Goal: Use online tool/utility: Utilize a website feature to perform a specific function

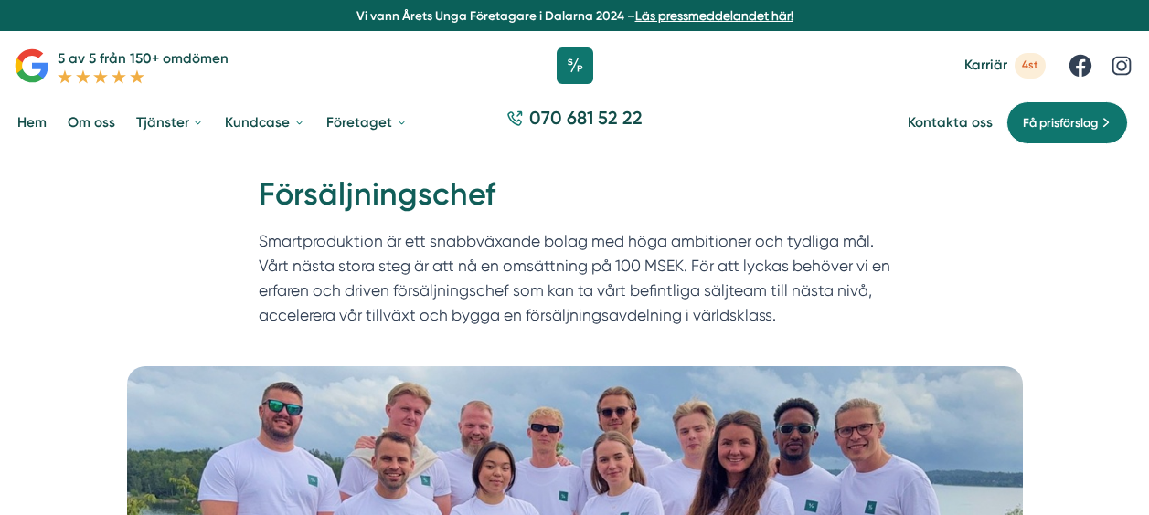
click at [186, 230] on div "Hem » [GEOGRAPHIC_DATA] » Försäljningschef Försäljningschef Smartproduktion är …" at bounding box center [574, 260] width 1149 height 214
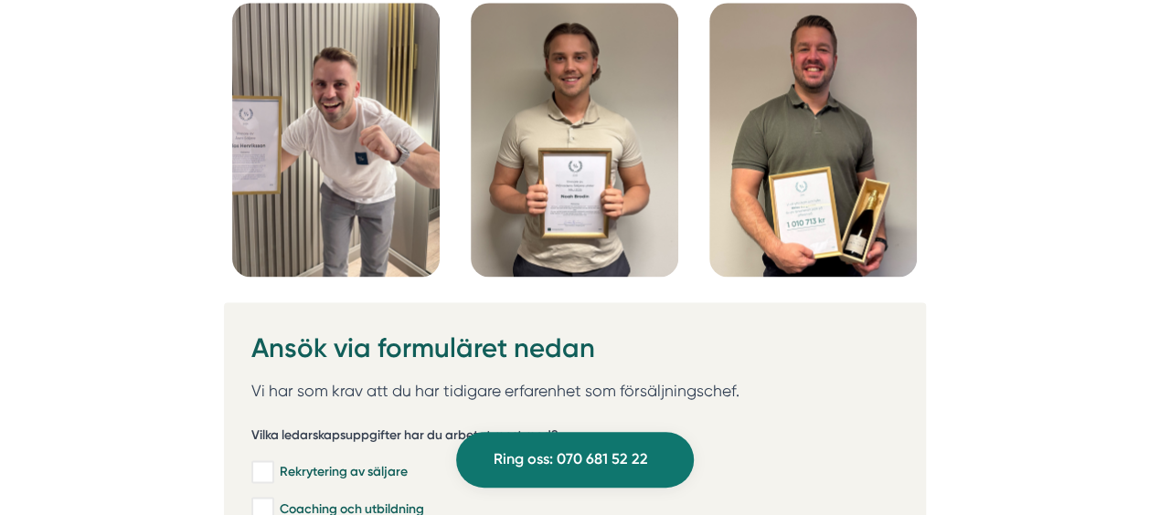
scroll to position [4606, 0]
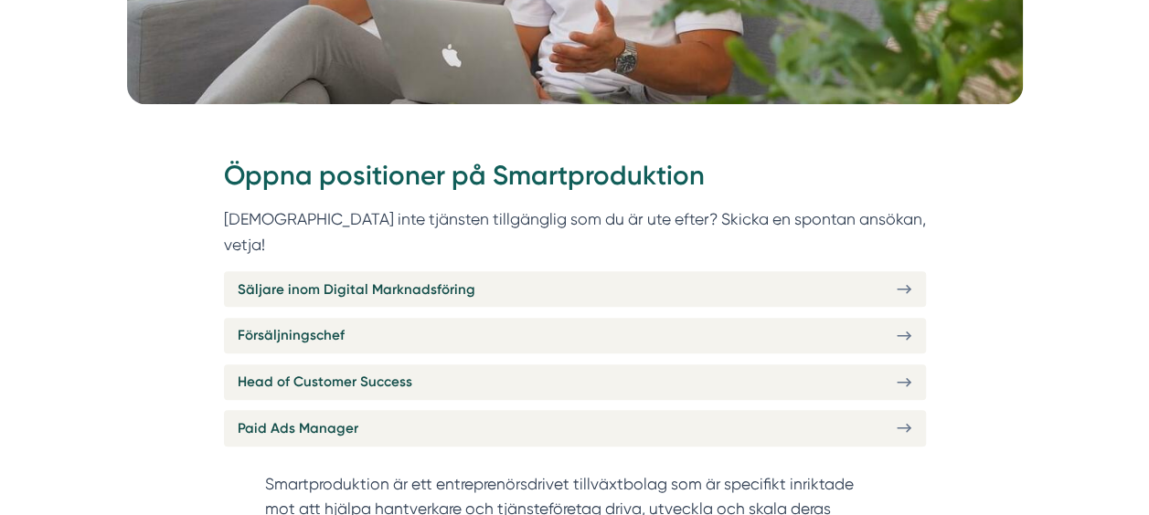
scroll to position [570, 0]
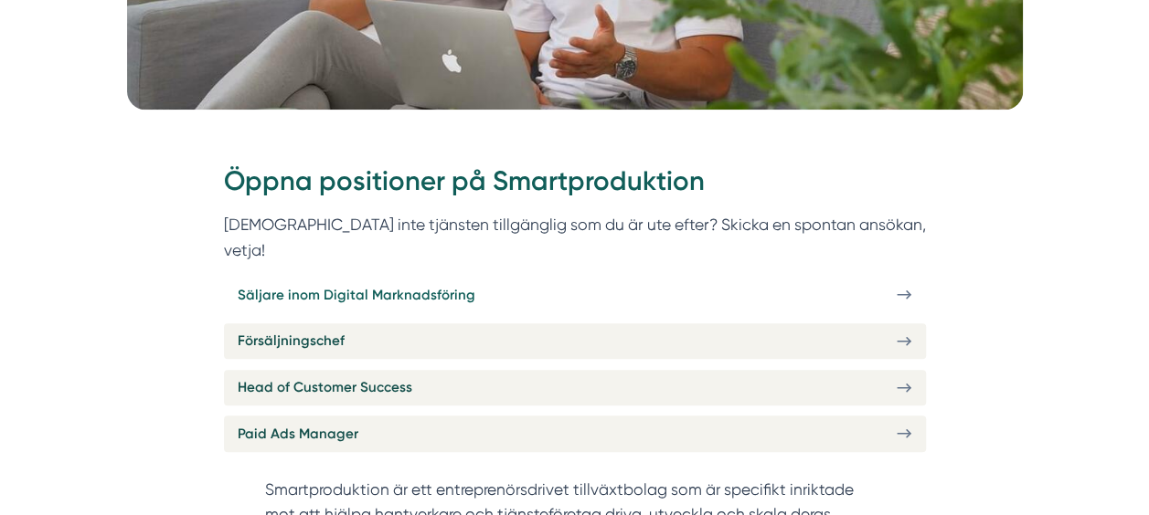
click at [592, 277] on link "Säljare inom Digital Marknadsföring" at bounding box center [575, 295] width 702 height 36
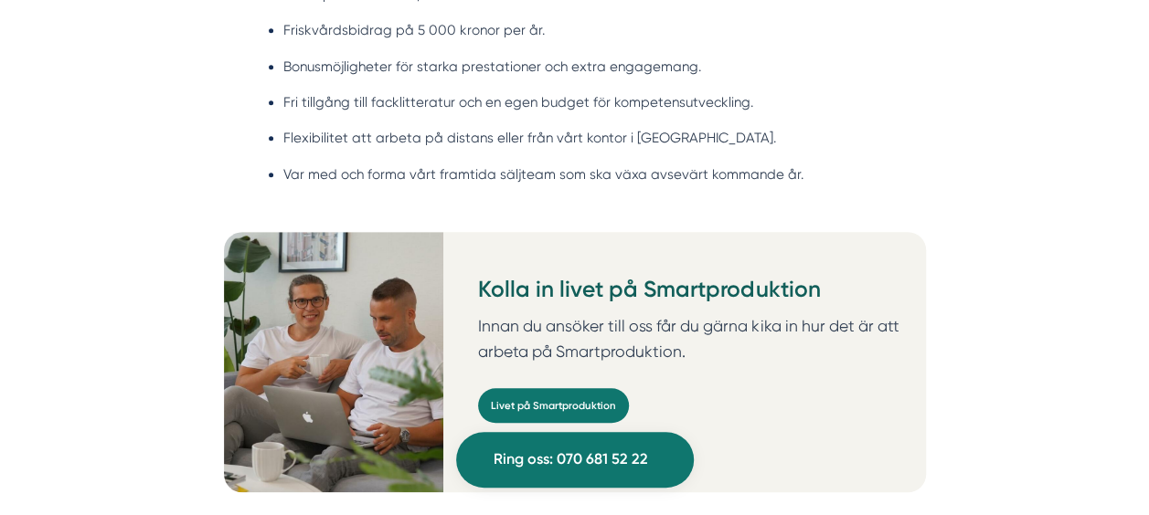
scroll to position [4313, 0]
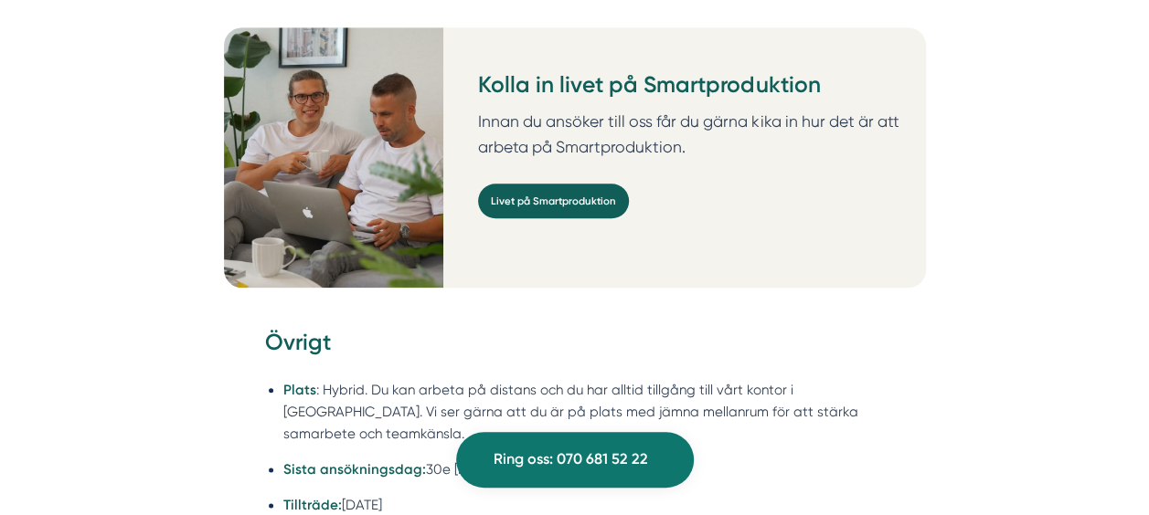
click at [544, 184] on link "Livet på Smartproduktion" at bounding box center [553, 201] width 151 height 35
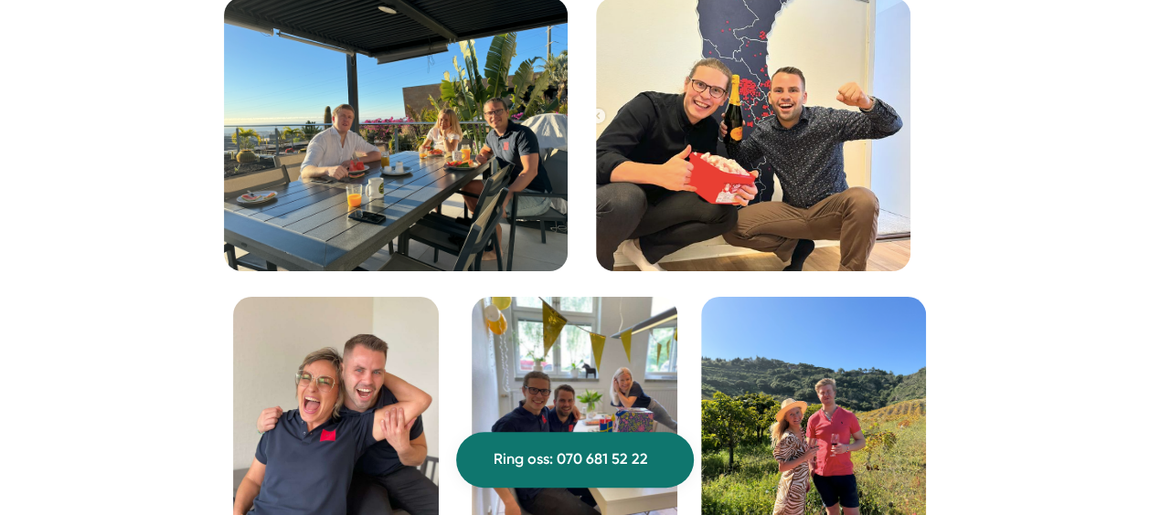
scroll to position [3193, 0]
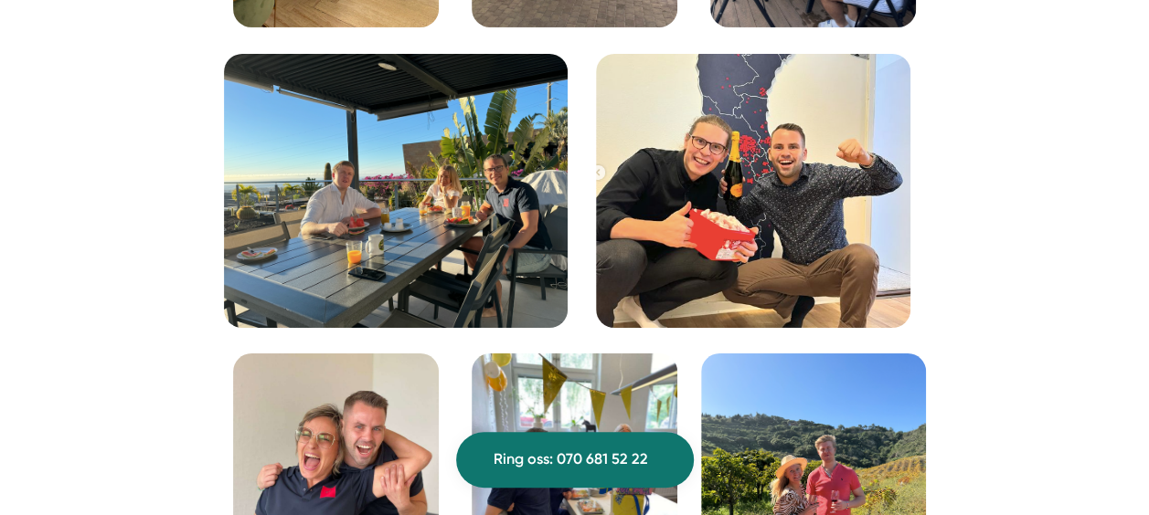
click at [489, 266] on img at bounding box center [396, 191] width 344 height 274
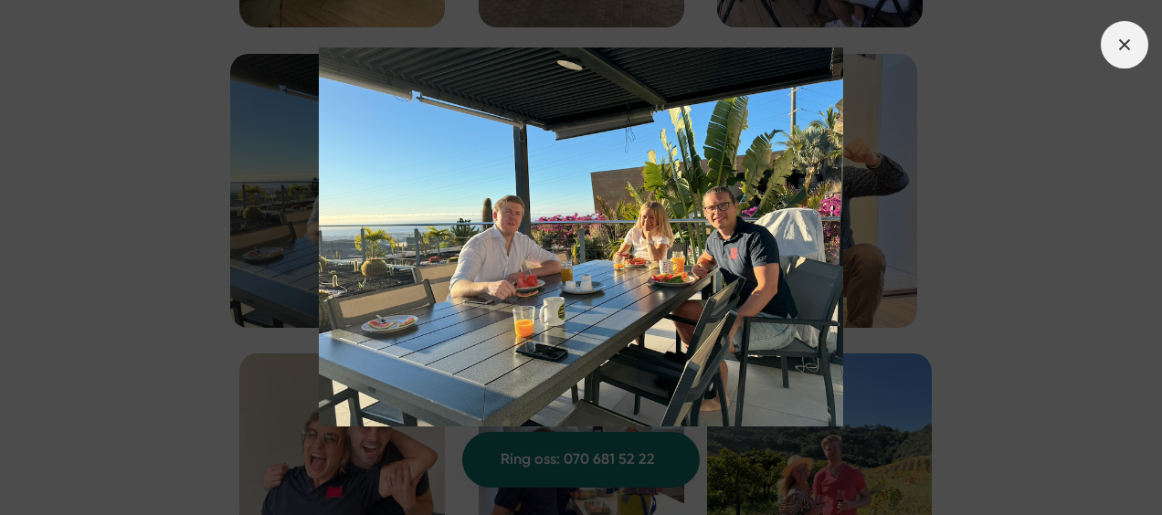
click at [1126, 43] on line at bounding box center [1124, 44] width 10 height 10
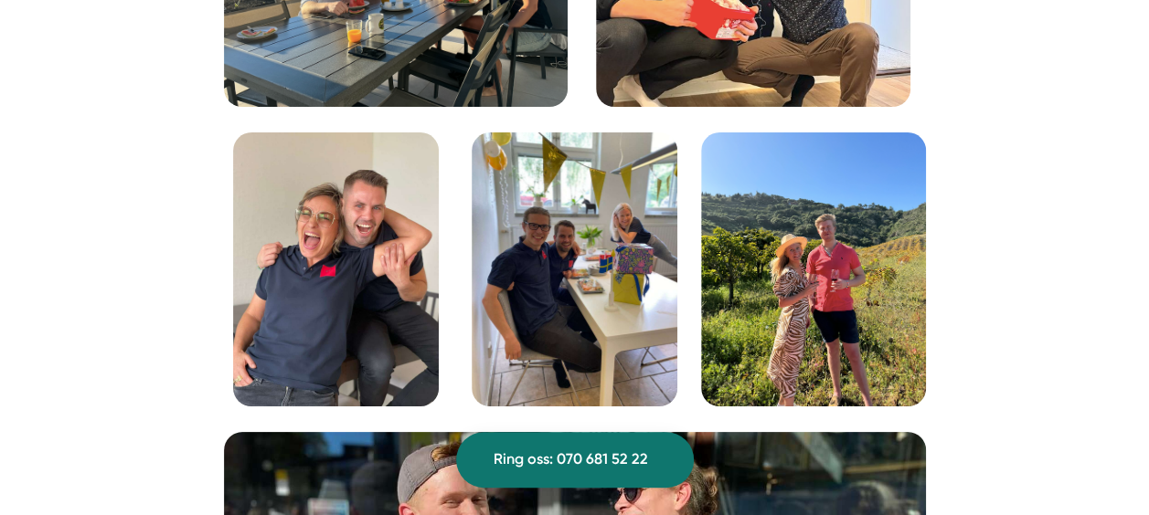
scroll to position [3437, 0]
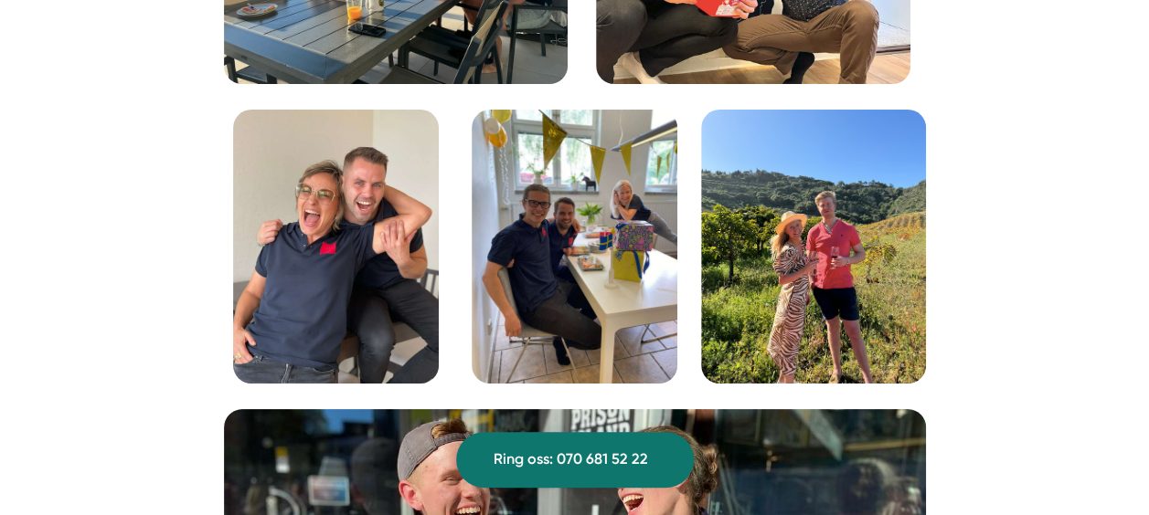
click at [374, 250] on img at bounding box center [336, 247] width 206 height 274
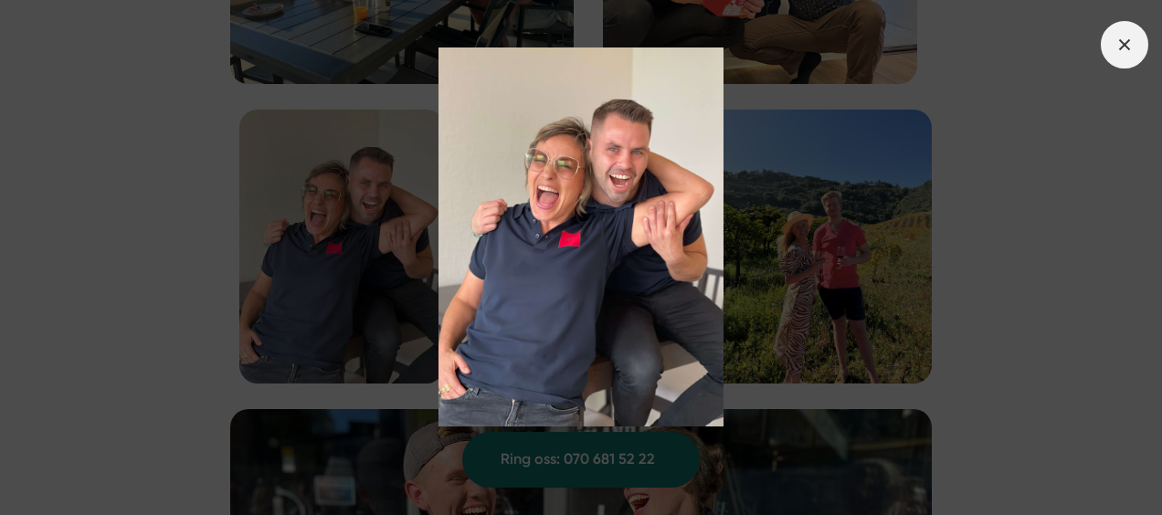
click at [1119, 42] on icon at bounding box center [1125, 45] width 20 height 20
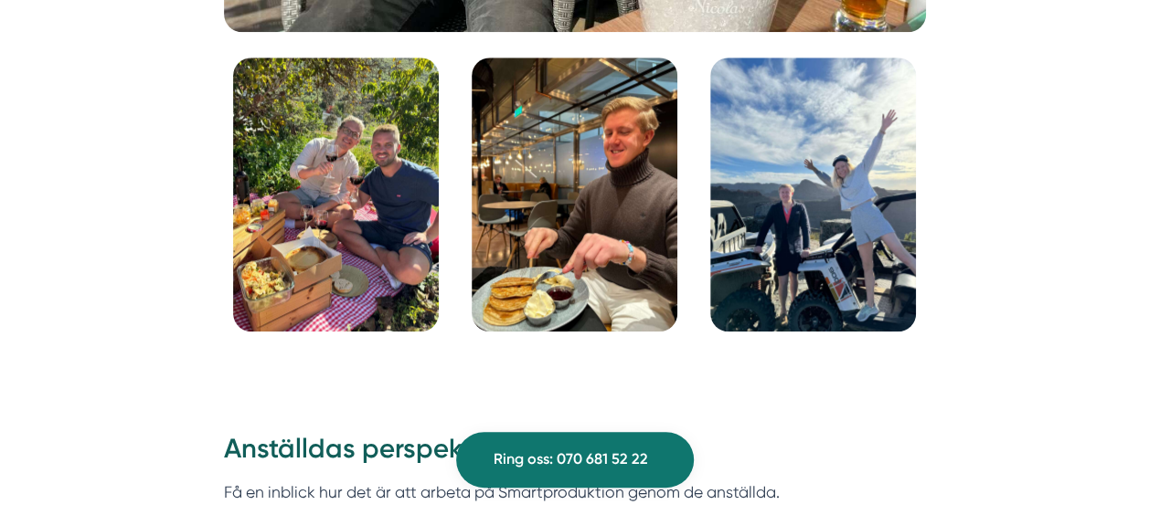
scroll to position [4291, 0]
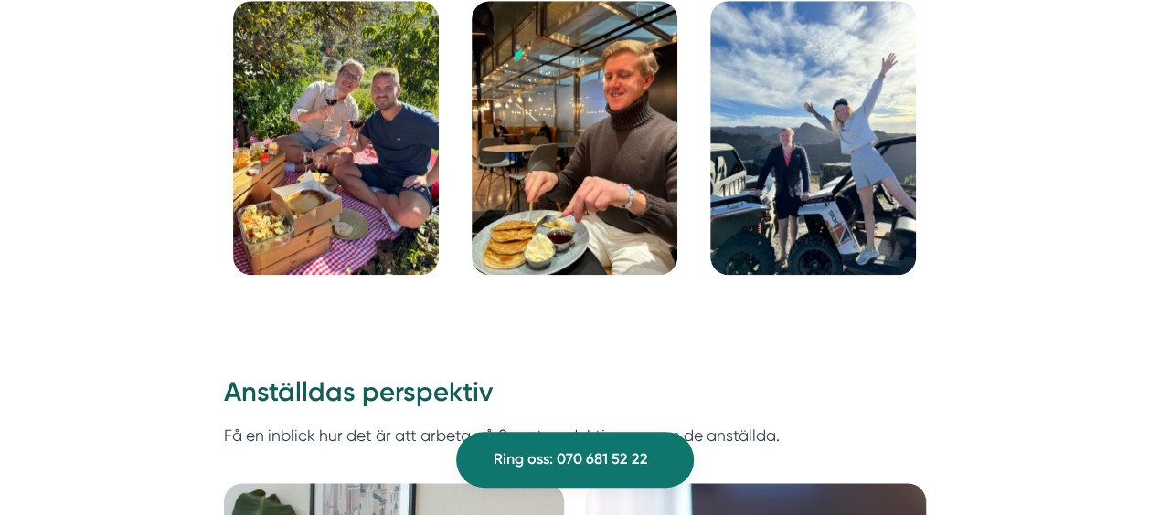
click at [545, 154] on img at bounding box center [575, 138] width 206 height 274
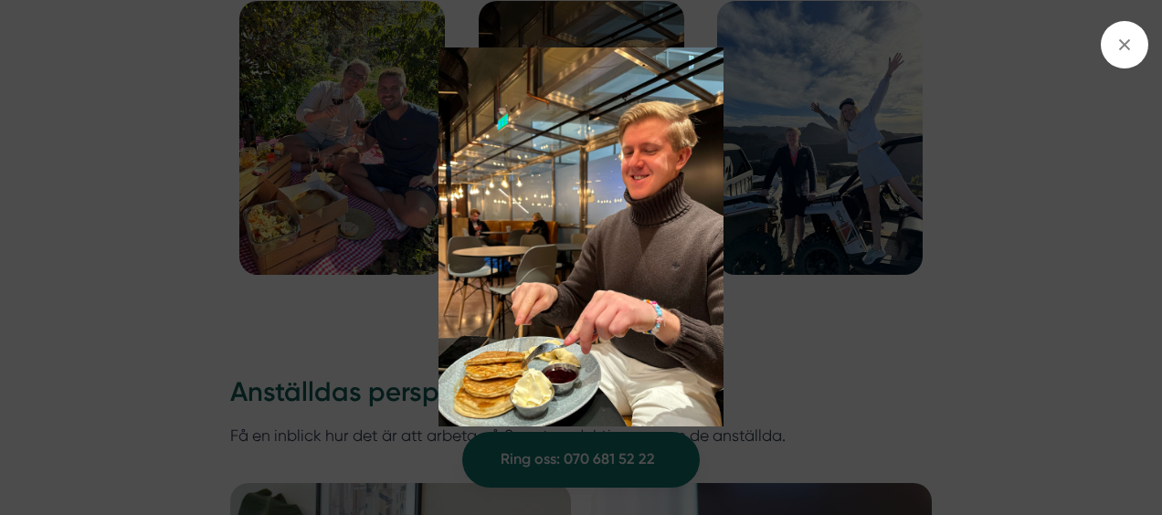
click at [789, 332] on img at bounding box center [581, 237] width 1037 height 379
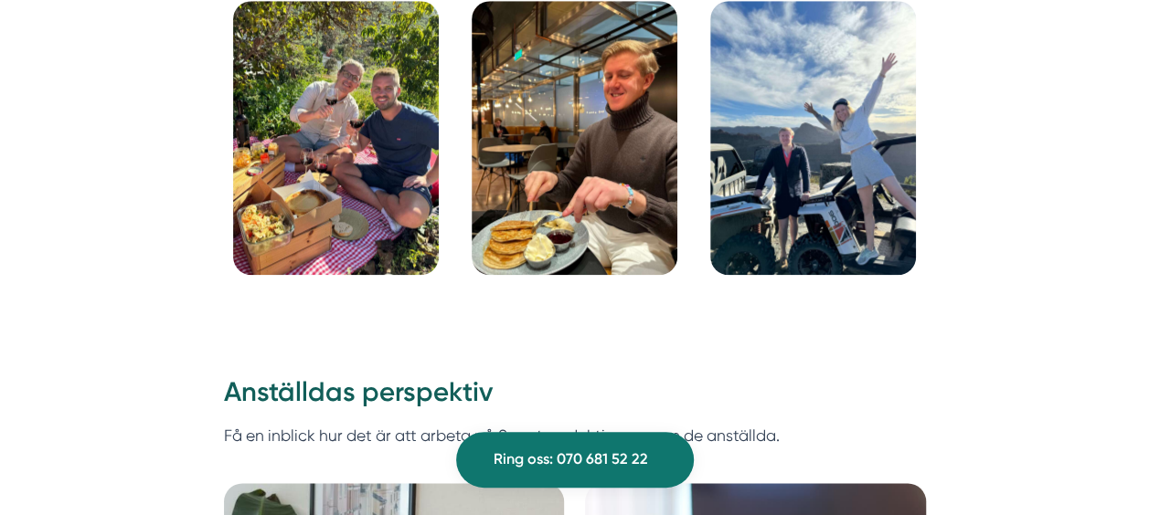
click at [767, 144] on img at bounding box center [813, 138] width 206 height 274
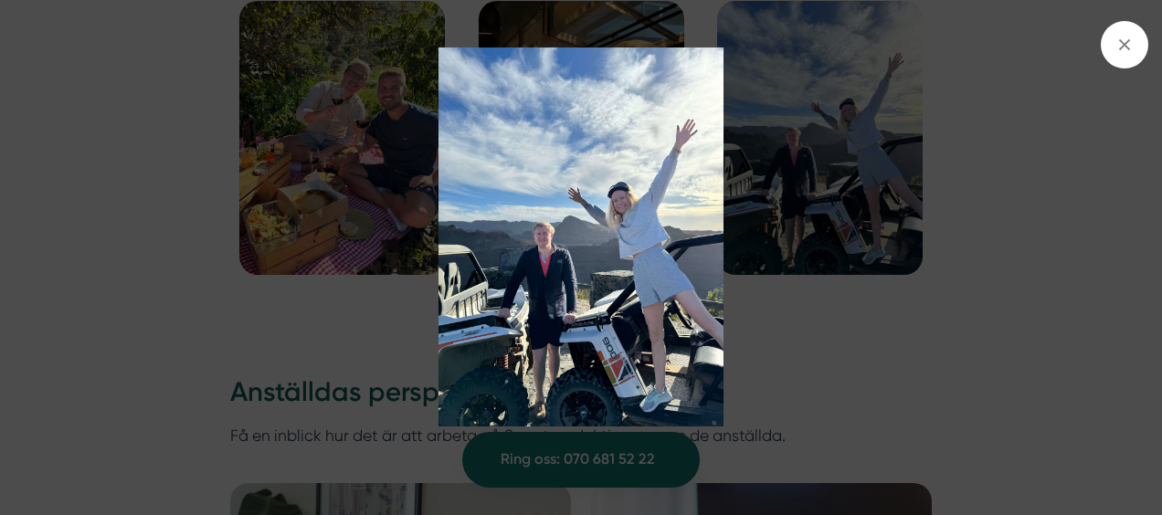
click at [377, 315] on img at bounding box center [581, 237] width 1037 height 379
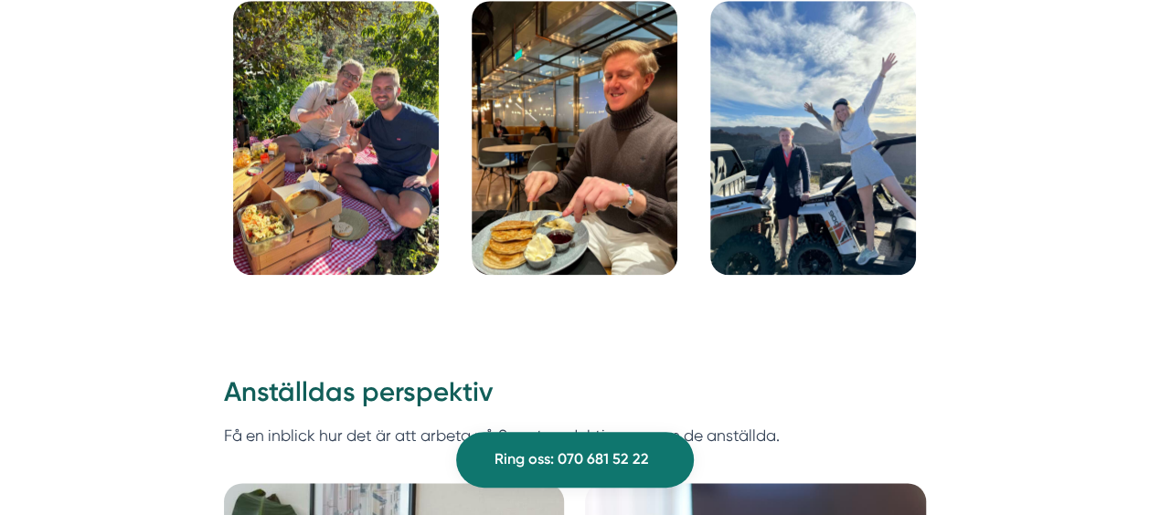
click at [322, 166] on img at bounding box center [336, 138] width 206 height 274
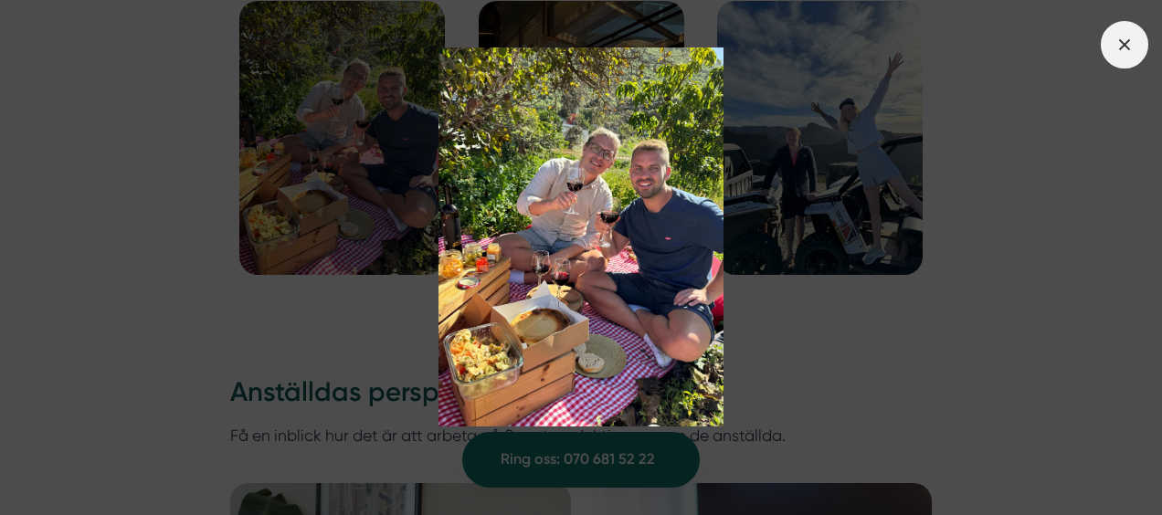
click at [1130, 41] on icon at bounding box center [1125, 45] width 20 height 20
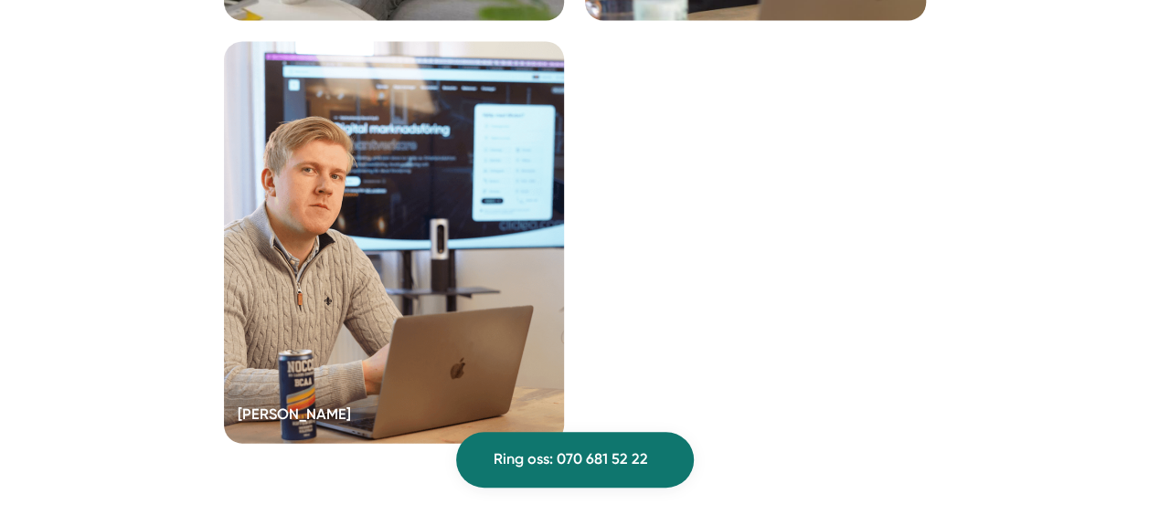
scroll to position [5145, 0]
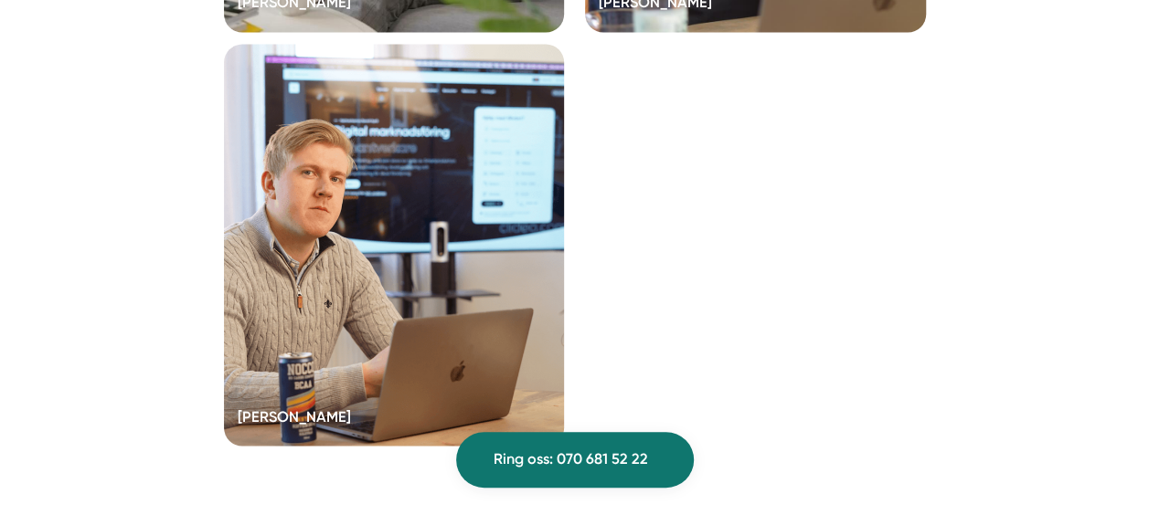
click at [281, 403] on div at bounding box center [394, 245] width 341 height 402
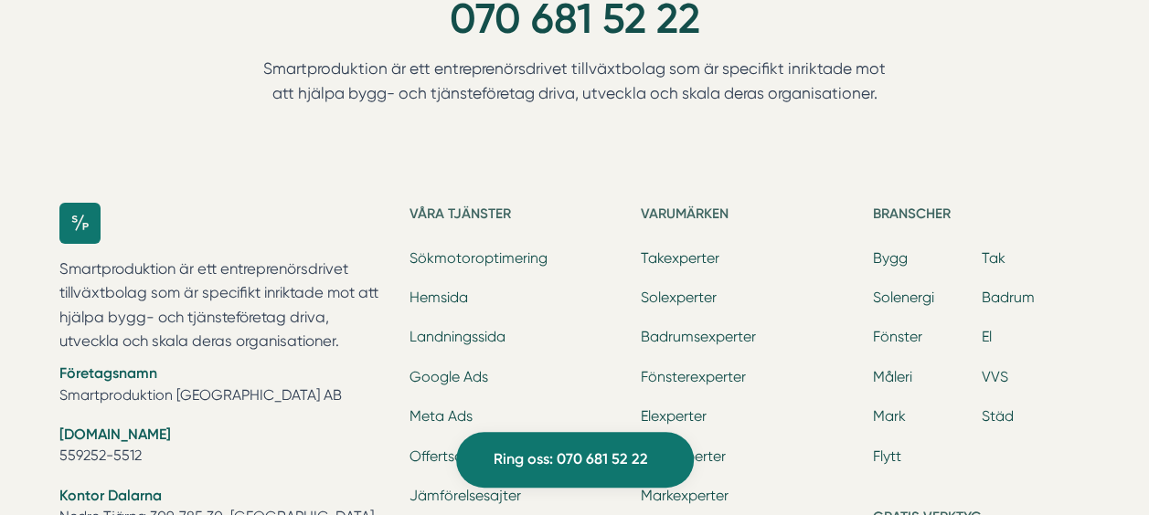
scroll to position [3363, 0]
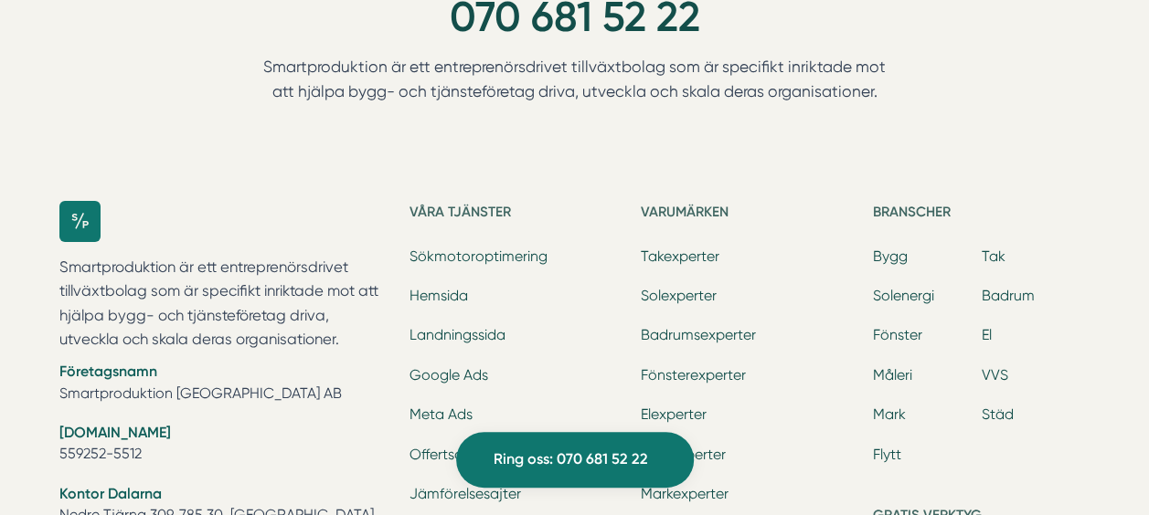
click at [865, 149] on div "Ring oss 070 681 52 22 Smartproduktion är ett entreprenörsdrivet tillväxtbolag …" at bounding box center [574, 55] width 667 height 217
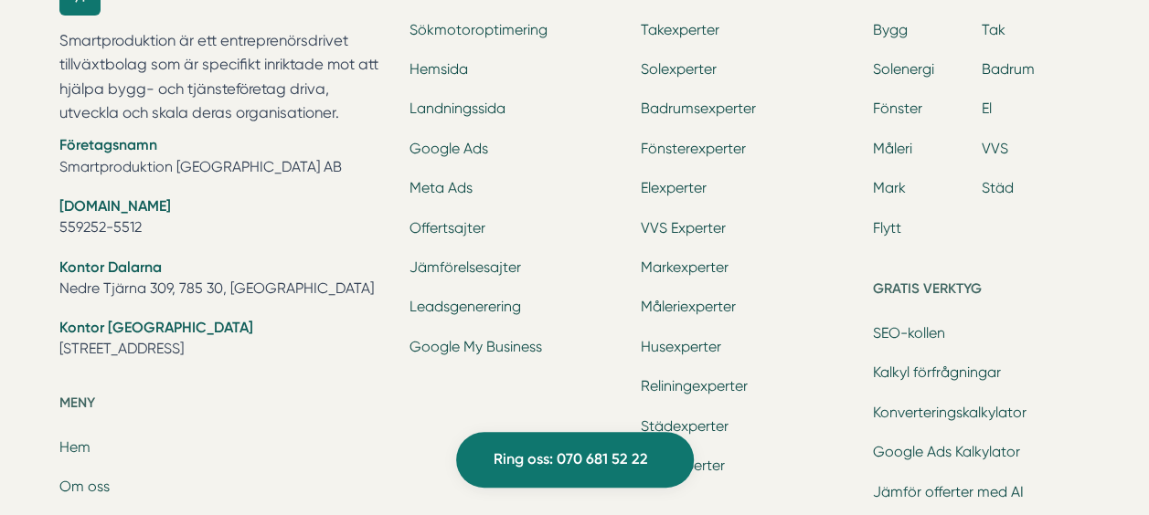
scroll to position [3692, 0]
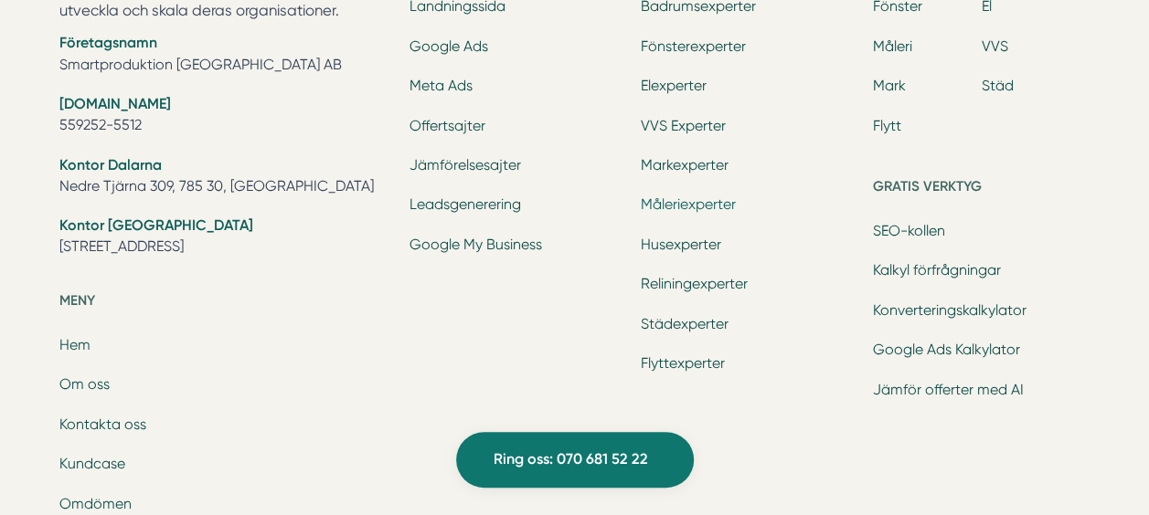
click at [689, 211] on link "Måleriexperter" at bounding box center [688, 204] width 95 height 17
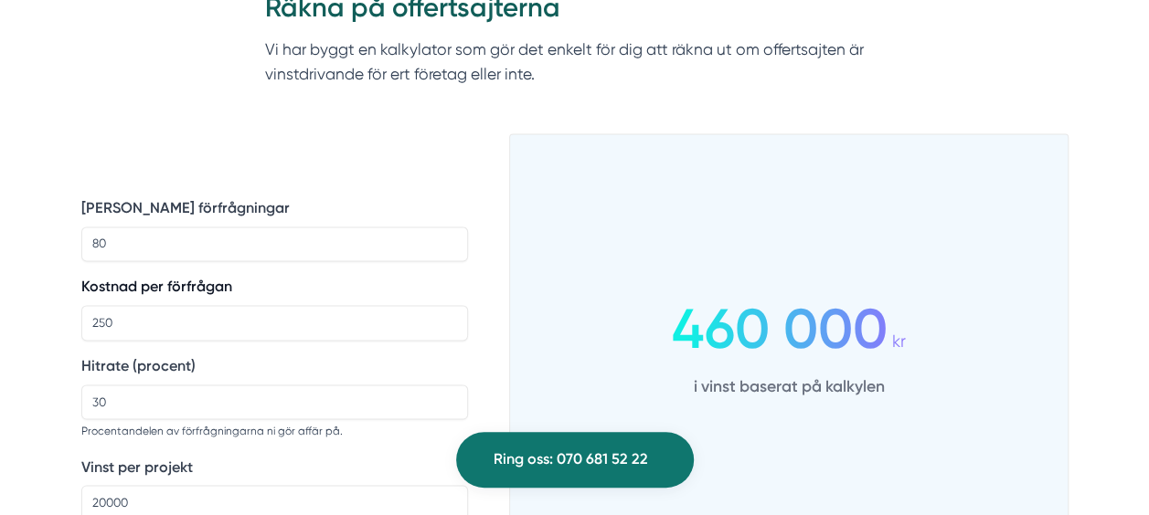
scroll to position [1279, 0]
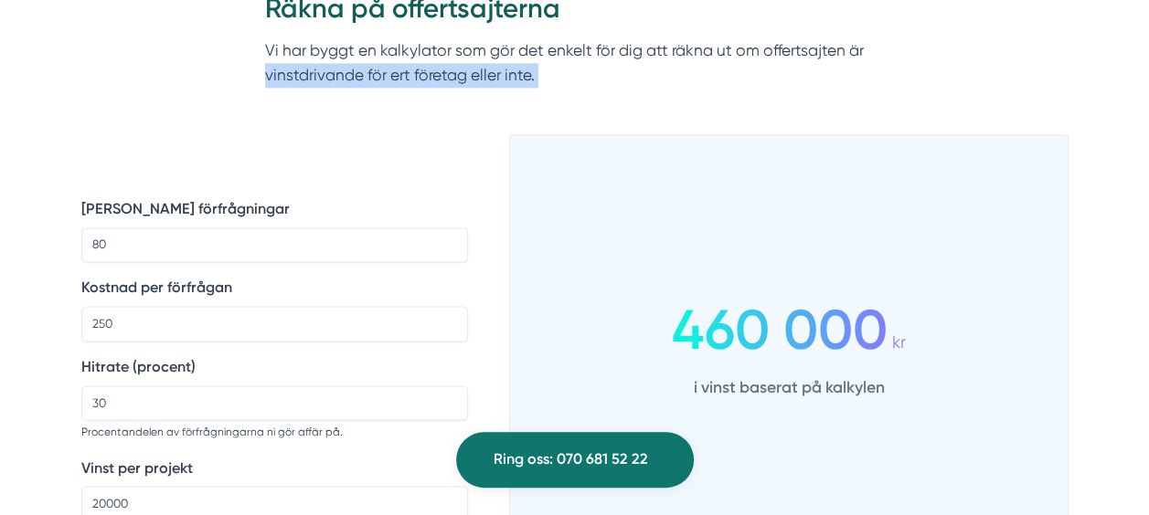
drag, startPoint x: 80, startPoint y: 124, endPoint x: 121, endPoint y: 249, distance: 130.6
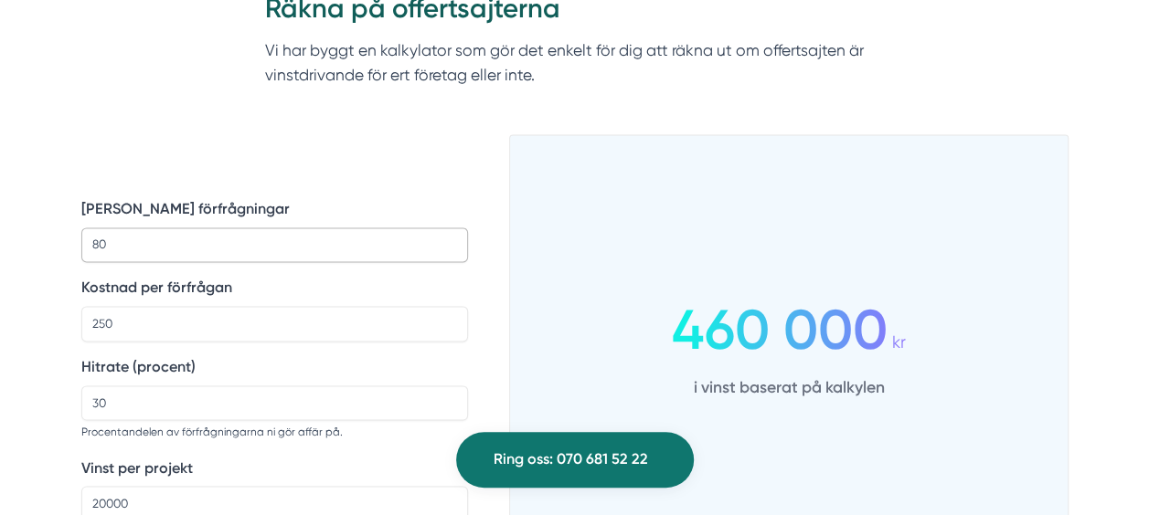
click at [121, 249] on input "80" at bounding box center [274, 245] width 387 height 35
type input "8"
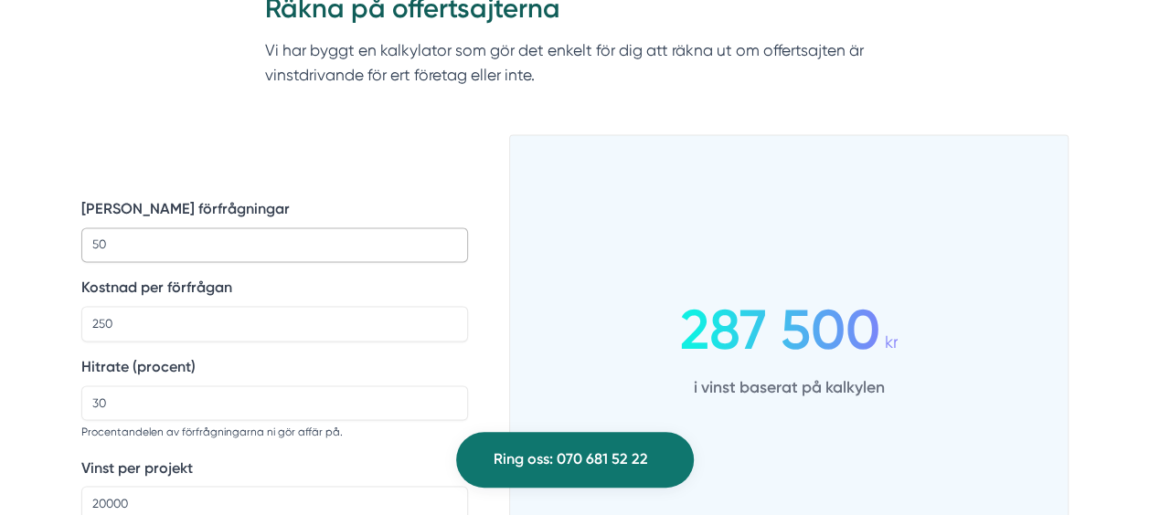
type input "50"
type input "500"
type input "25"
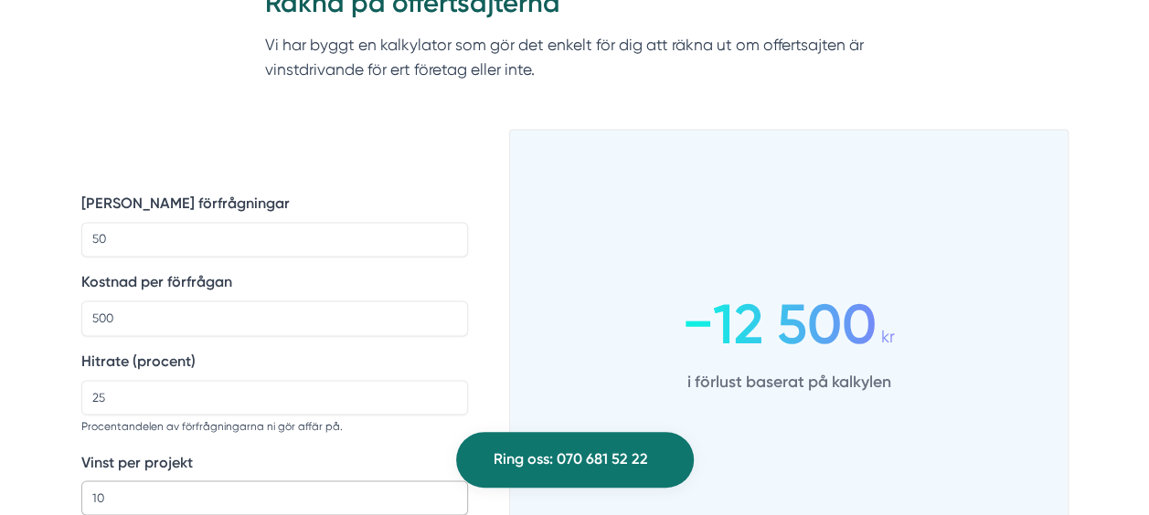
type input "1"
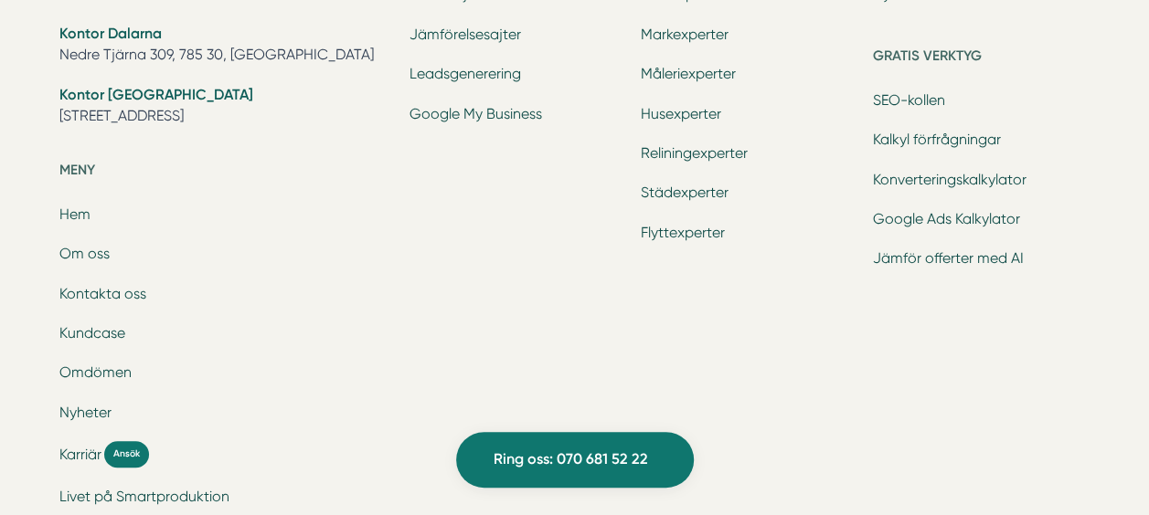
scroll to position [4418, 0]
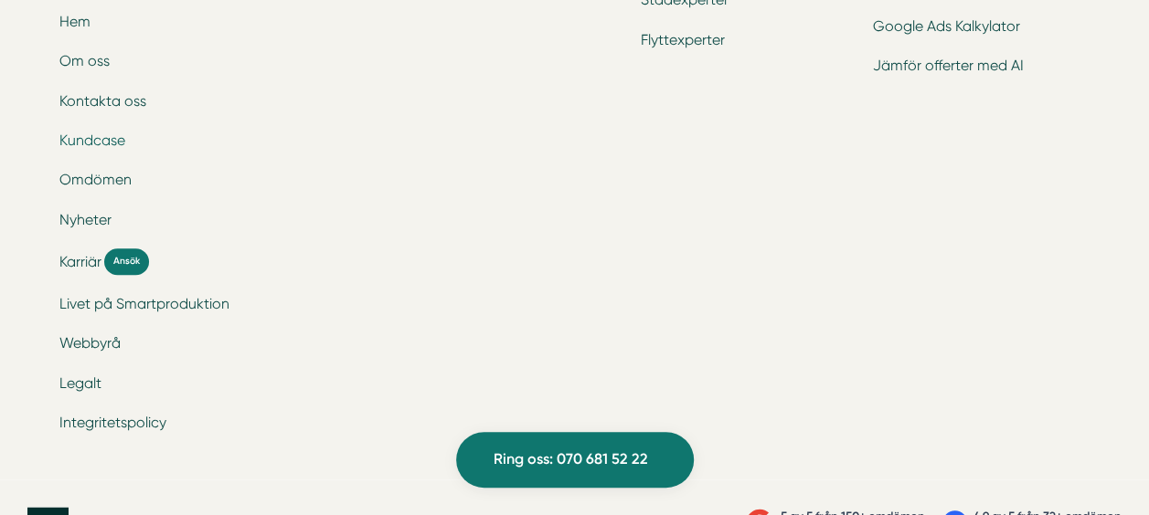
type input "30000"
click at [89, 141] on link "Kundcase" at bounding box center [92, 140] width 66 height 17
